Goal: Transaction & Acquisition: Purchase product/service

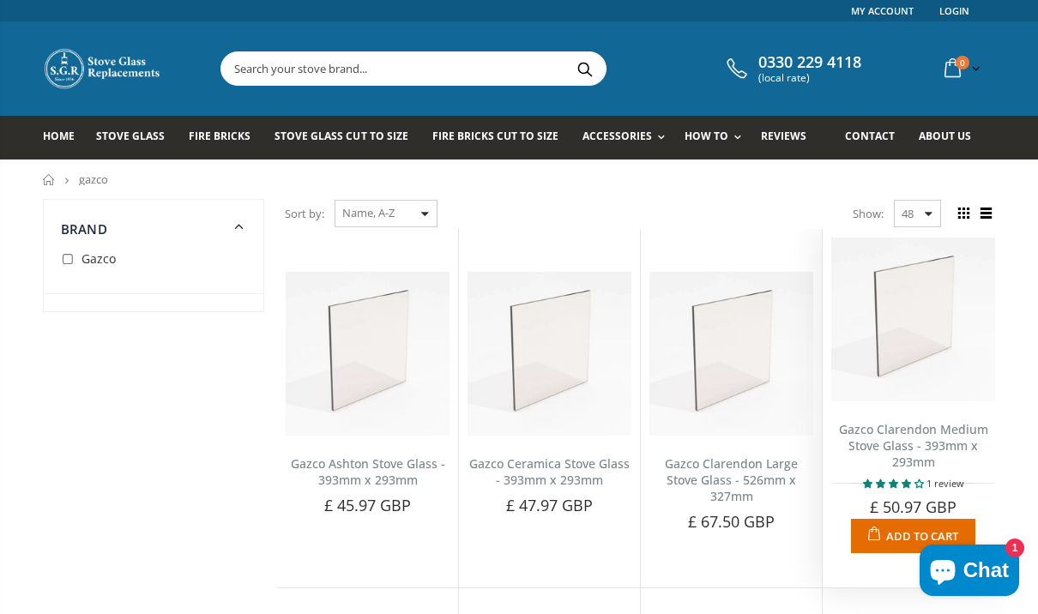
click at [878, 434] on link "Gazco Clarendon Medium Stove Glass - 393mm x 293mm" at bounding box center [913, 445] width 149 height 49
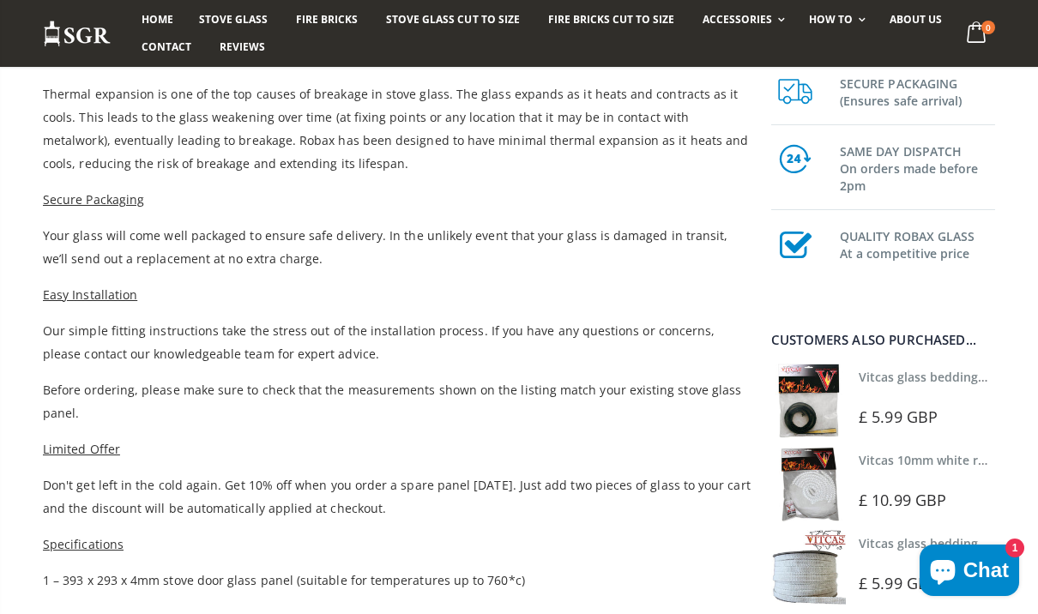
scroll to position [748, 0]
click at [489, 610] on div "Choose a brand that lasts when replacing your Gazco Clarendon Medium stove glas…" at bounding box center [397, 249] width 708 height 747
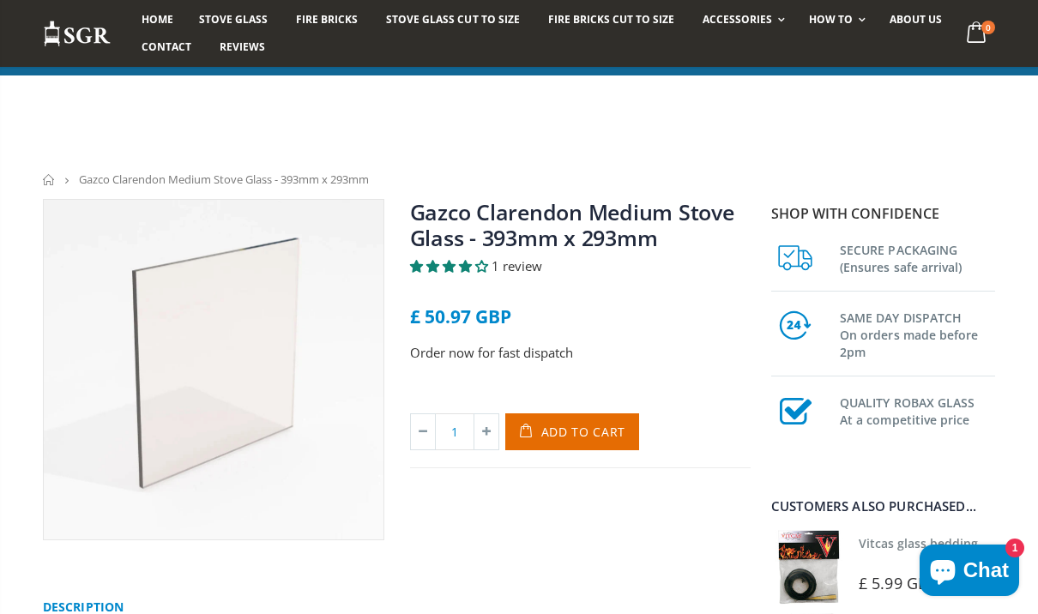
scroll to position [850, 0]
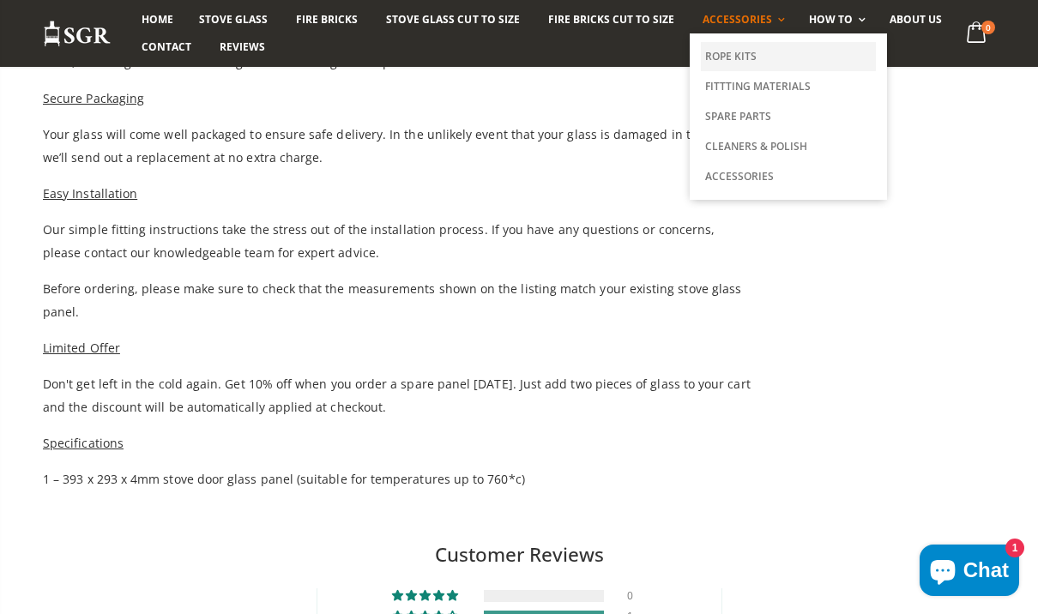
click at [723, 50] on link "Rope Kits" at bounding box center [788, 56] width 175 height 29
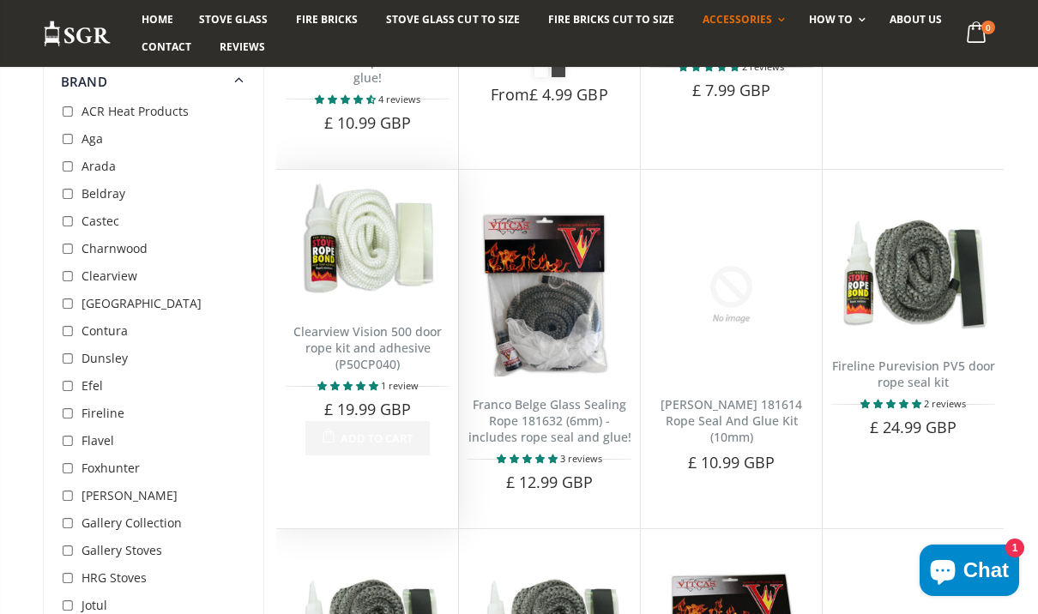
scroll to position [2213, 0]
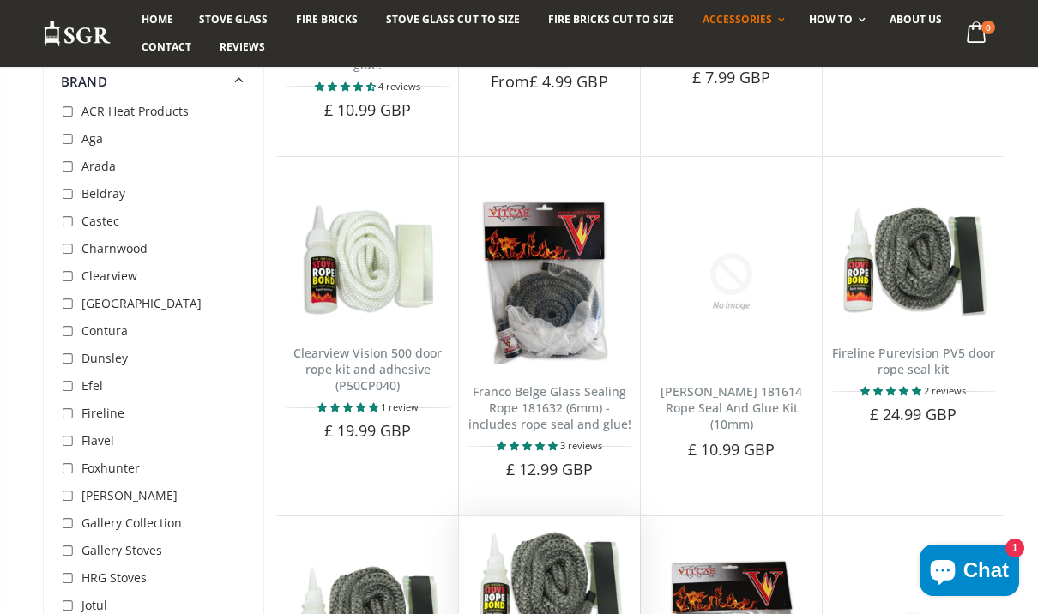
click at [495, 597] on img at bounding box center [550, 587] width 164 height 125
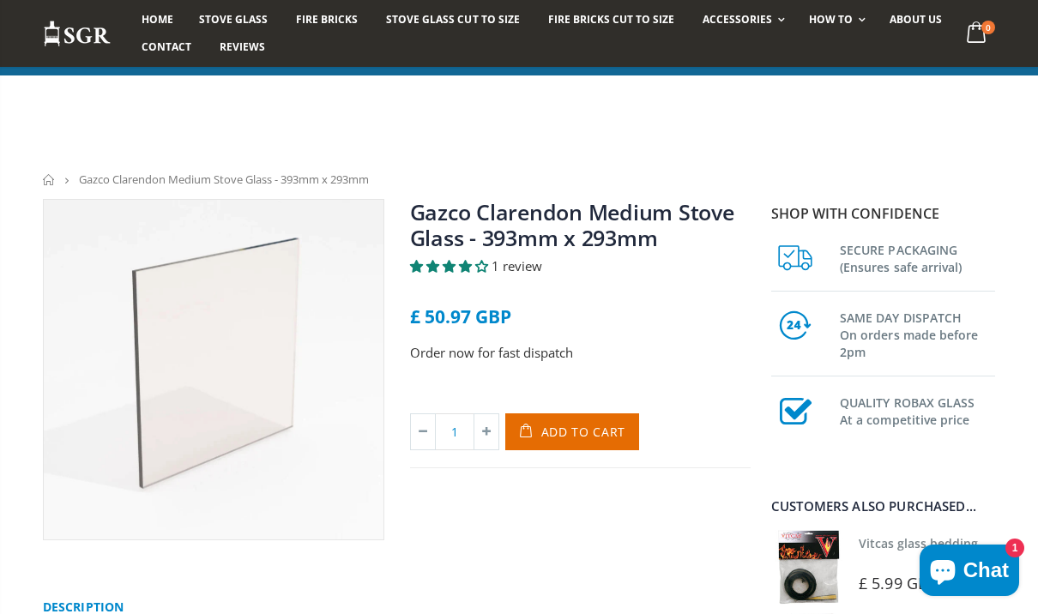
scroll to position [850, 0]
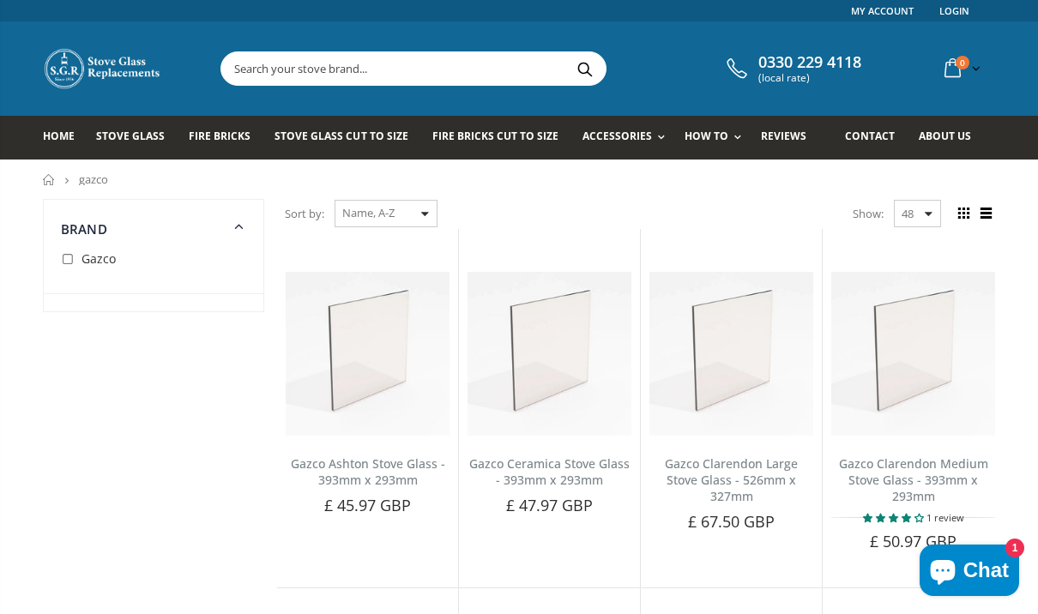
scroll to position [102, 0]
